Goal: Find contact information: Find contact information

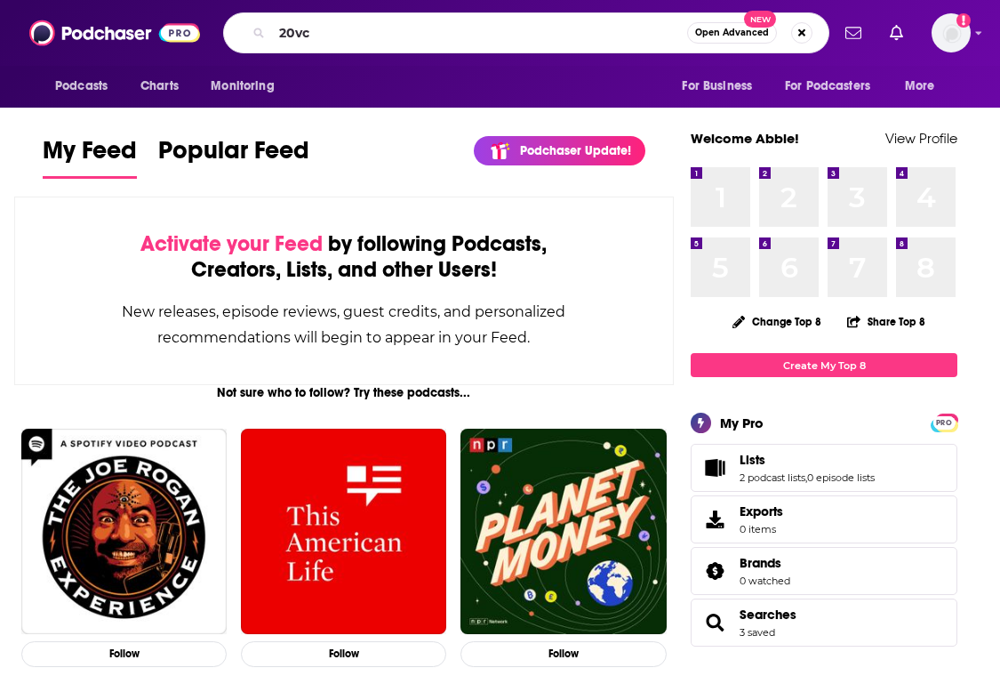
type input "20vc"
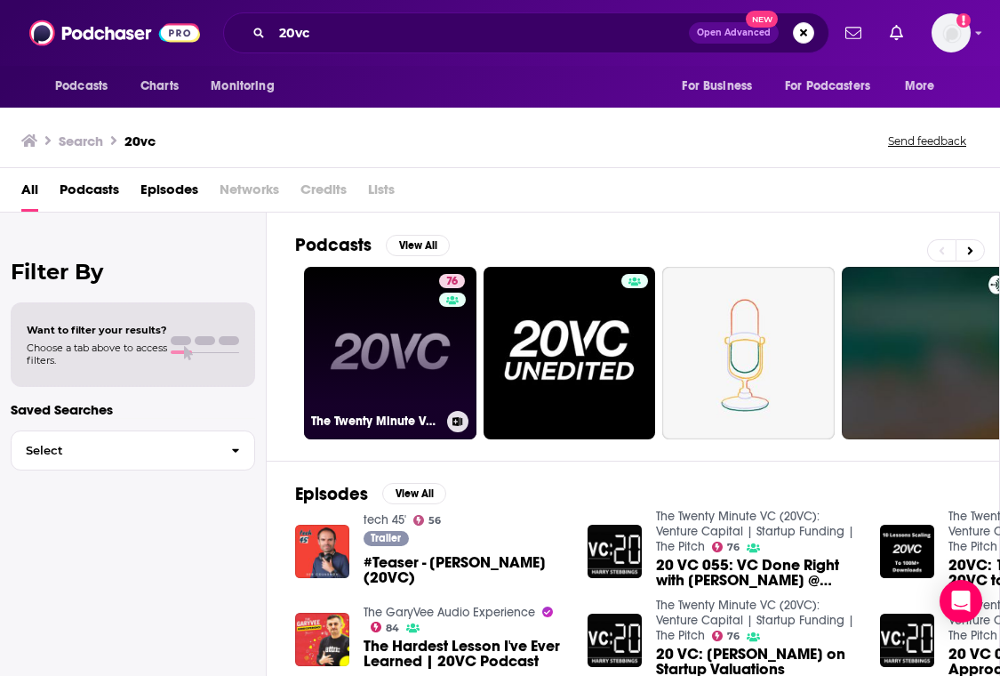
click at [389, 293] on link "76 The Twenty Minute VC (20VC): Venture Capital | Startup Funding | The Pitch" at bounding box center [390, 353] width 172 height 172
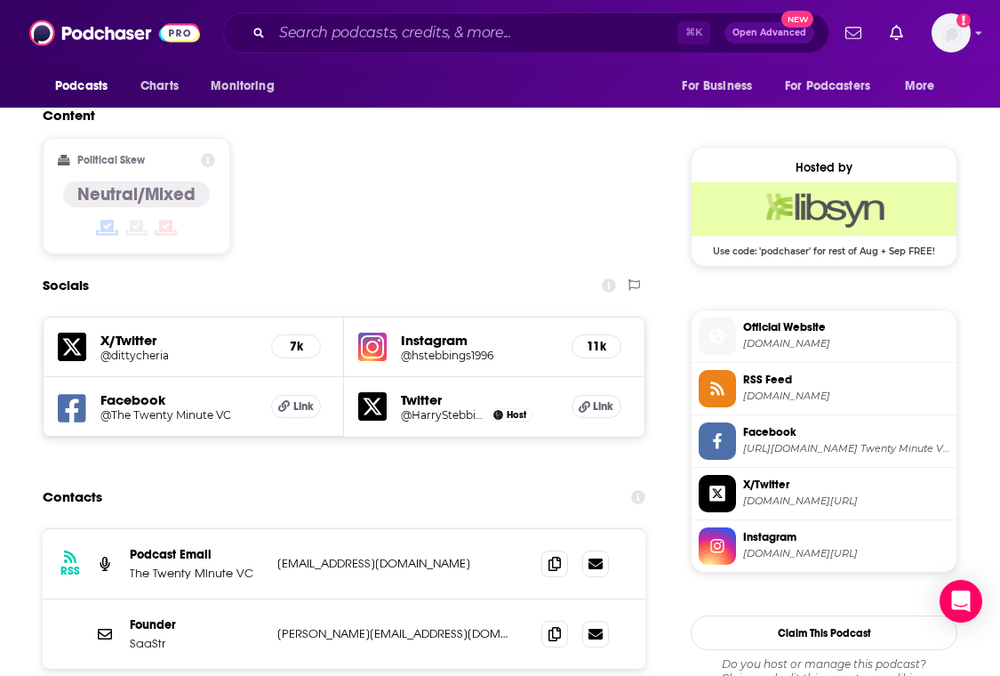
scroll to position [1504, 0]
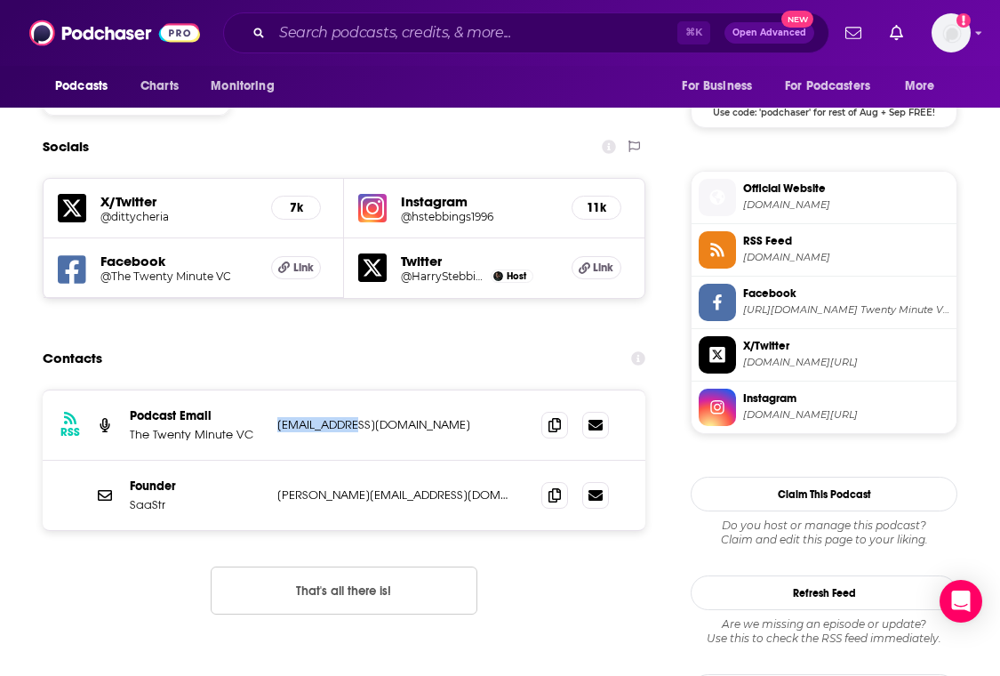
drag, startPoint x: 280, startPoint y: 313, endPoint x: 346, endPoint y: 313, distance: 65.8
click at [346, 417] on p "[EMAIL_ADDRESS][DOMAIN_NAME]" at bounding box center [395, 424] width 236 height 15
drag, startPoint x: 297, startPoint y: 367, endPoint x: 351, endPoint y: 383, distance: 56.5
click at [348, 460] on div "Founder SaaStr [PERSON_NAME][EMAIL_ADDRESS][DOMAIN_NAME] [PERSON_NAME][EMAIL_AD…" at bounding box center [344, 494] width 603 height 69
click at [351, 487] on p "[PERSON_NAME][EMAIL_ADDRESS][DOMAIN_NAME]" at bounding box center [395, 494] width 236 height 15
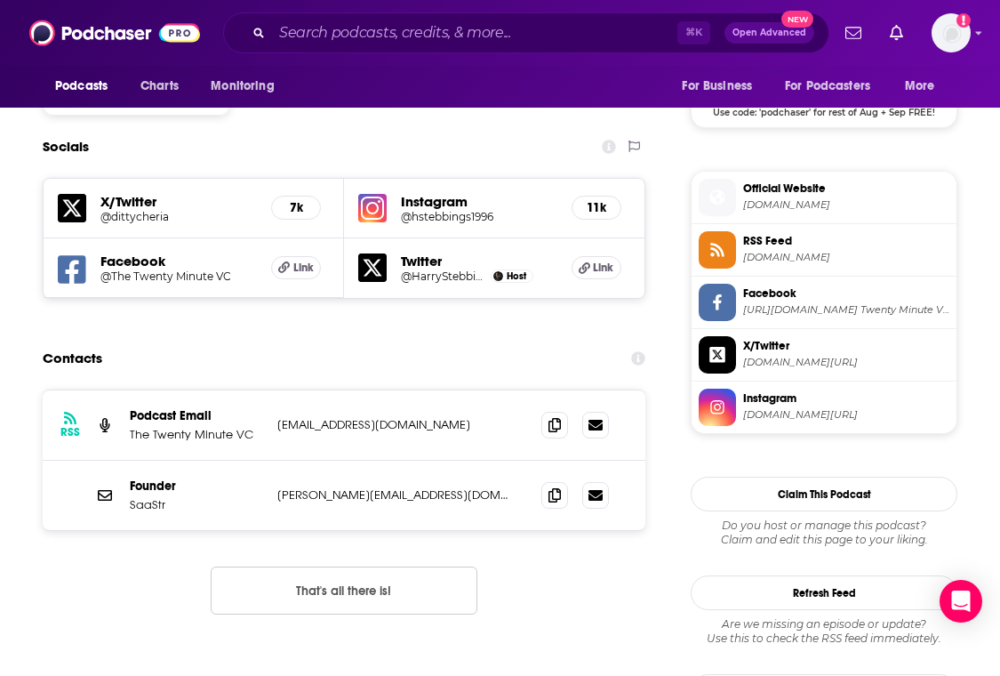
drag, startPoint x: 346, startPoint y: 476, endPoint x: 133, endPoint y: 476, distance: 212.5
click at [134, 476] on div "RSS Podcast Email The Twenty Minute VC [EMAIL_ADDRESS][DOMAIN_NAME] [DOMAIN_NAM…" at bounding box center [344, 515] width 603 height 253
click at [133, 476] on div "RSS Podcast Email The Twenty Minute VC [EMAIL_ADDRESS][DOMAIN_NAME] [DOMAIN_NAM…" at bounding box center [344, 515] width 603 height 253
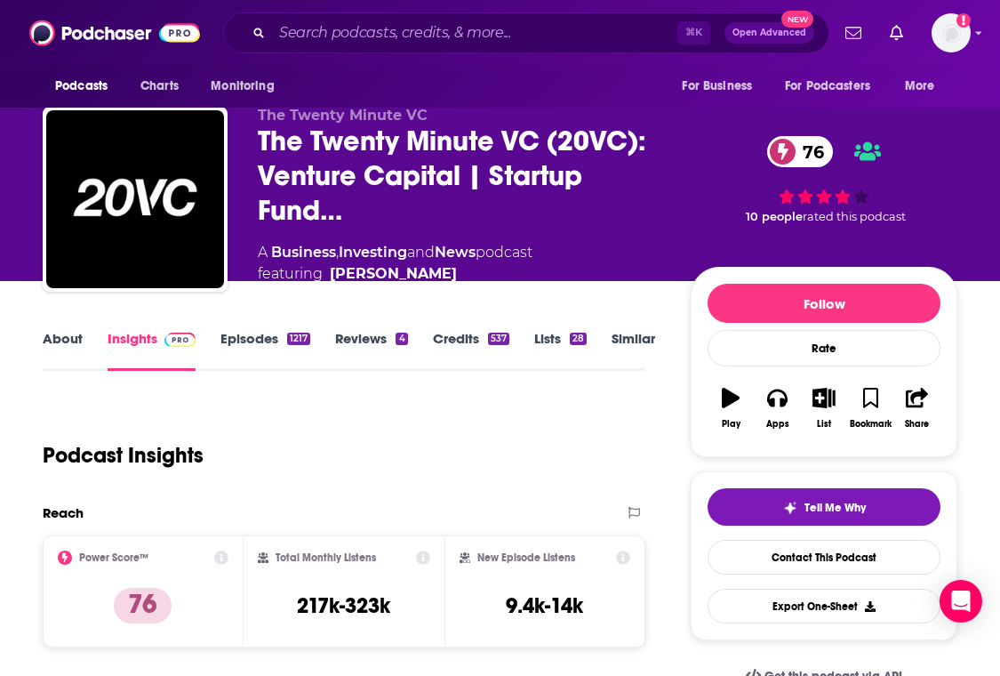
scroll to position [16, 0]
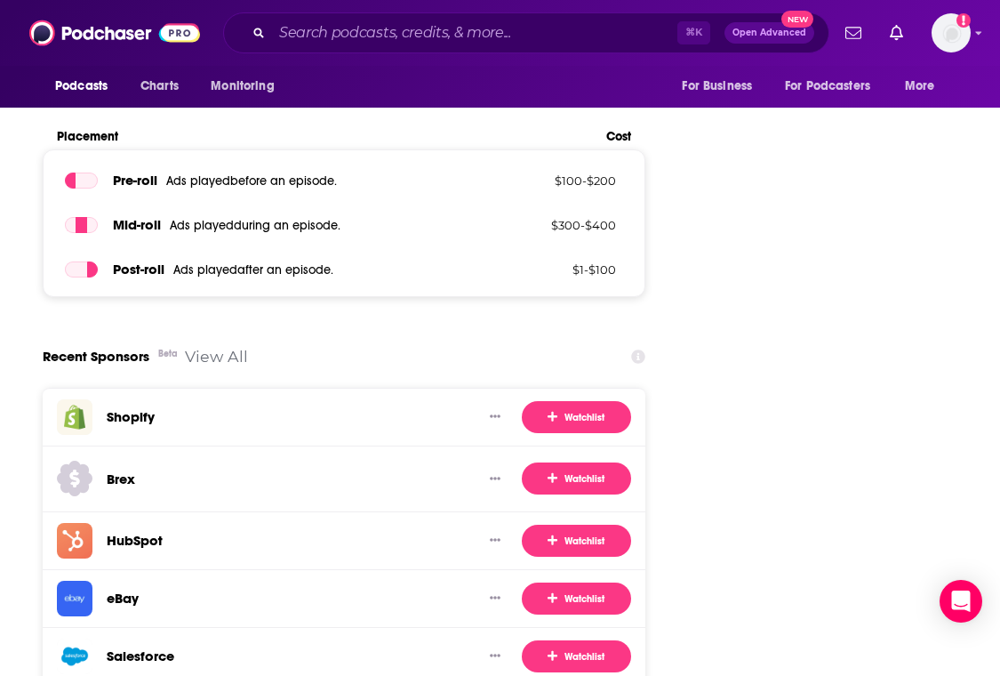
scroll to position [2537, 0]
